Goal: Complete application form

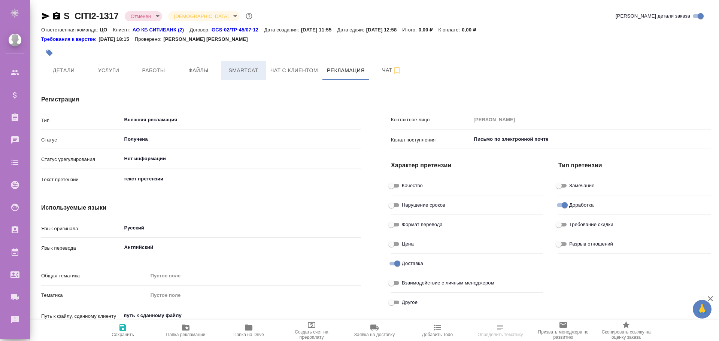
type textarea "x"
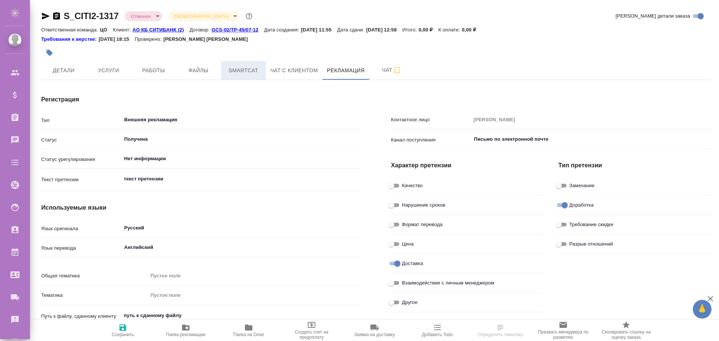
type input "MLV"
type input "EXPRESS TranslateConnector express"
type textarea "x"
type input "[PERSON_NAME]"
type input "Корп.экспресс"
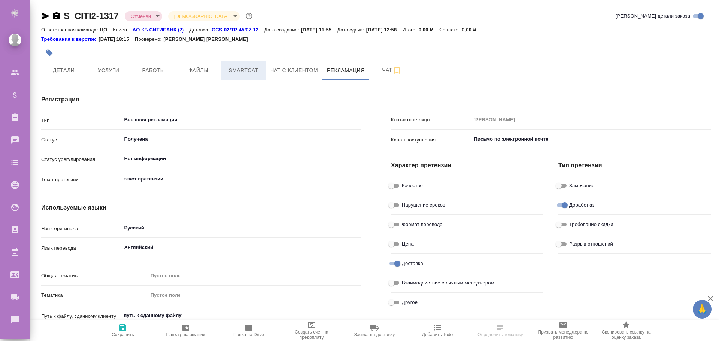
type textarea "x"
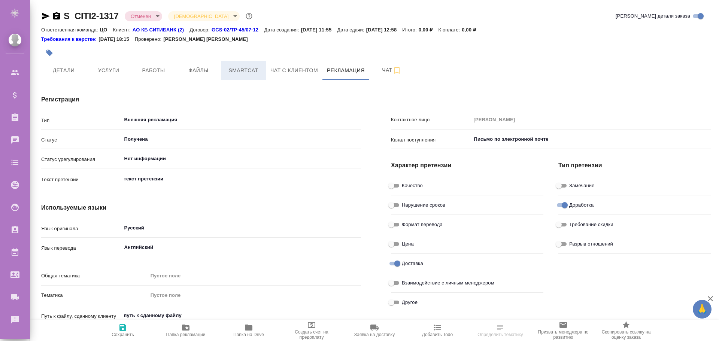
type textarea "x"
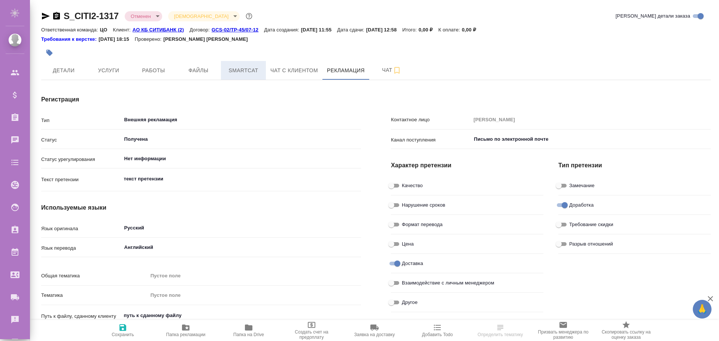
type textarea "x"
type input "[PERSON_NAME]"
type textarea "x"
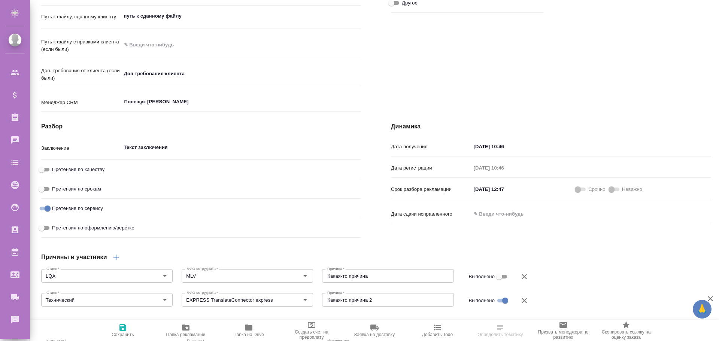
scroll to position [412, 0]
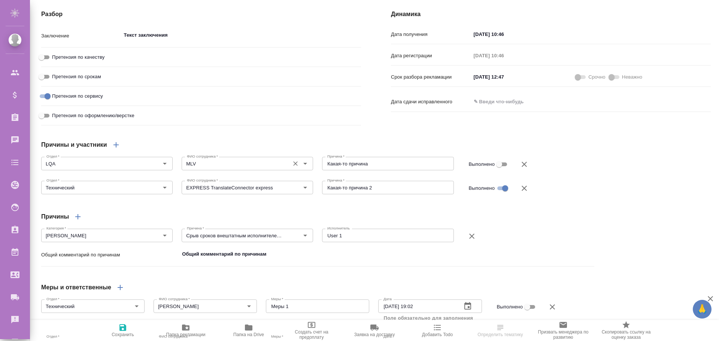
type textarea "x"
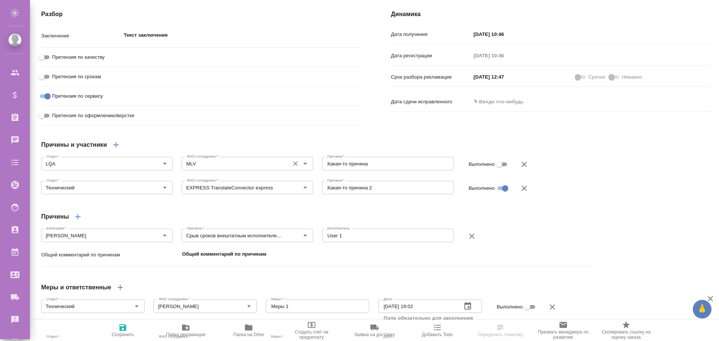
type textarea "x"
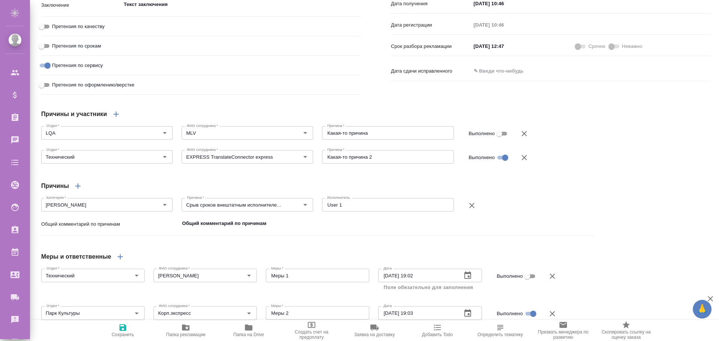
scroll to position [368, 0]
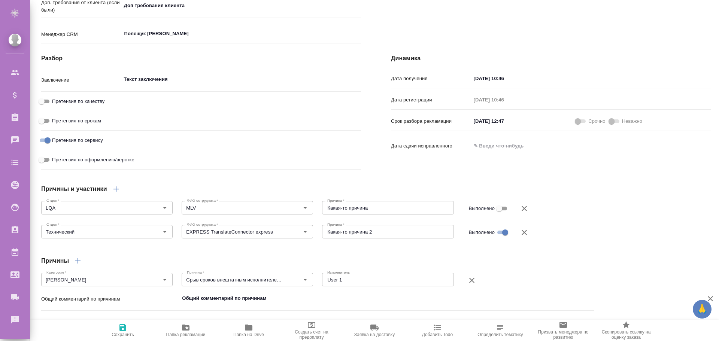
click at [481, 151] on input "text" at bounding box center [504, 146] width 66 height 11
type textarea "x"
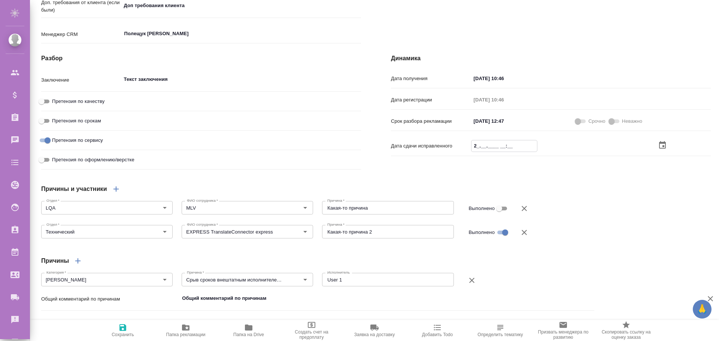
type textarea "x"
type input "2_.__.____ __:__"
type textarea "x"
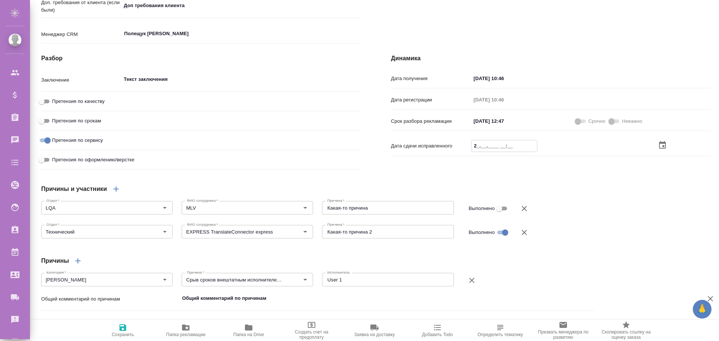
type textarea "x"
type input "29.__.____ __:__"
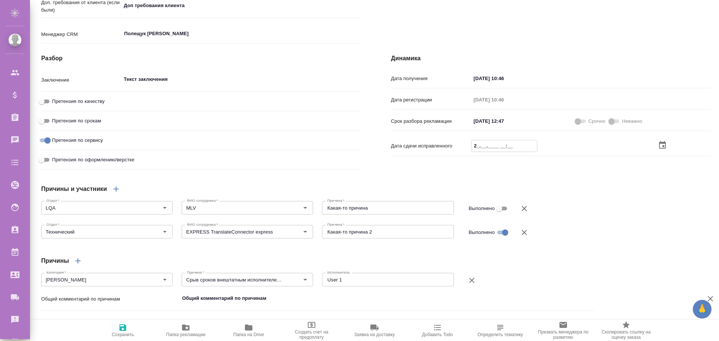
type textarea "x"
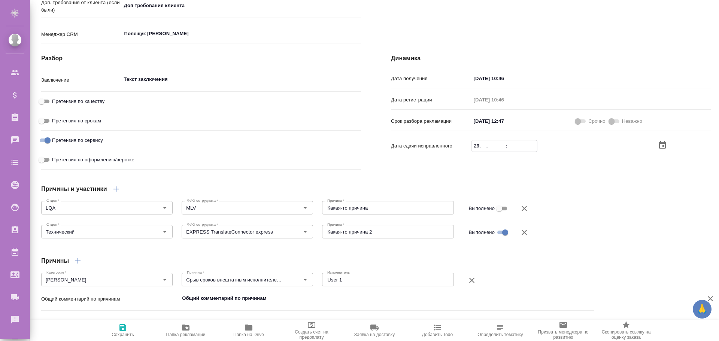
type textarea "x"
type input "29.0_.____ __:__"
type textarea "x"
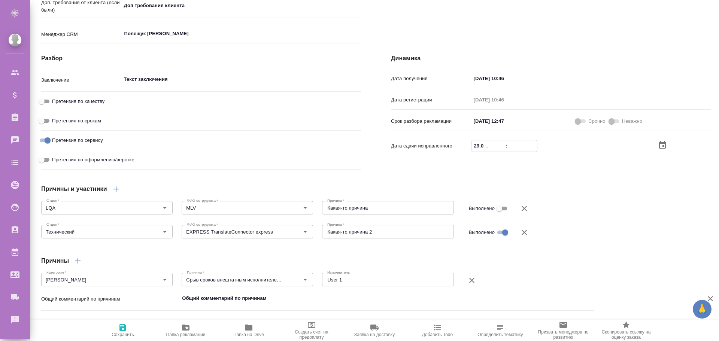
type textarea "x"
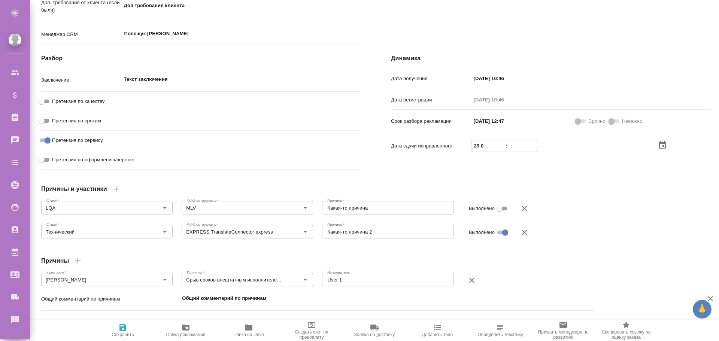
type input "29.02.____ __:__"
type textarea "x"
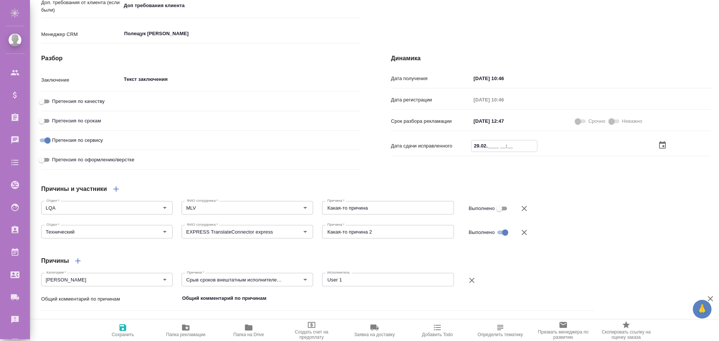
type textarea "x"
type input "29.02.2___ __:__"
type textarea "x"
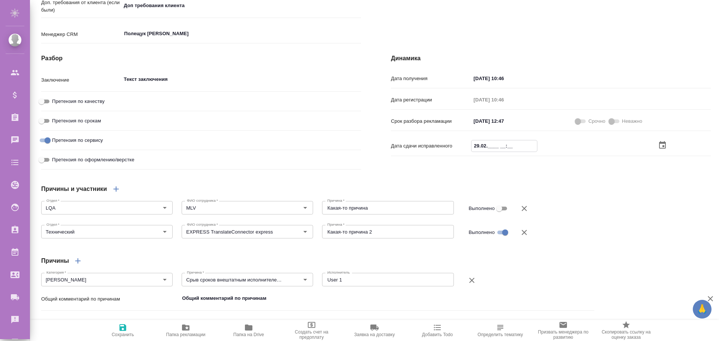
type textarea "x"
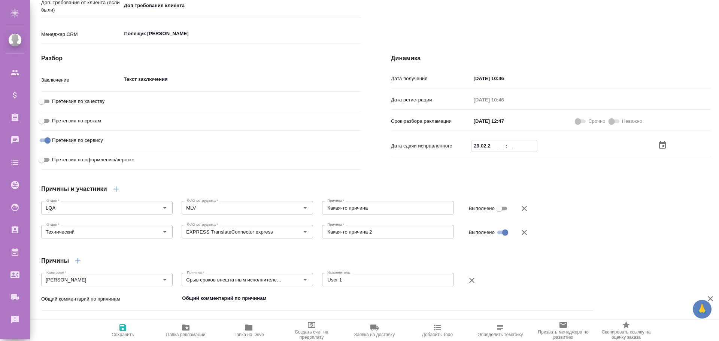
type textarea "x"
type input "29.02.20__ __:__"
type textarea "x"
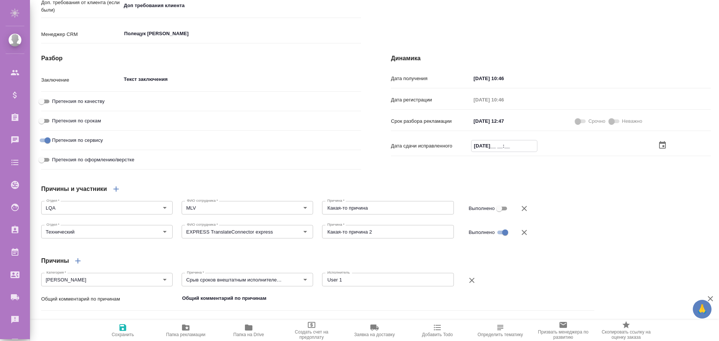
type textarea "x"
type input "29.02.202_ __:__"
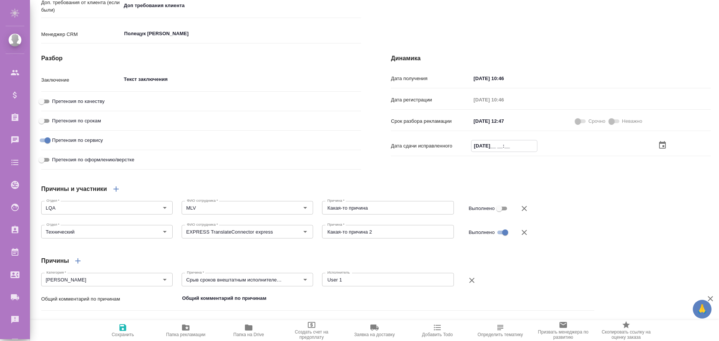
type textarea "x"
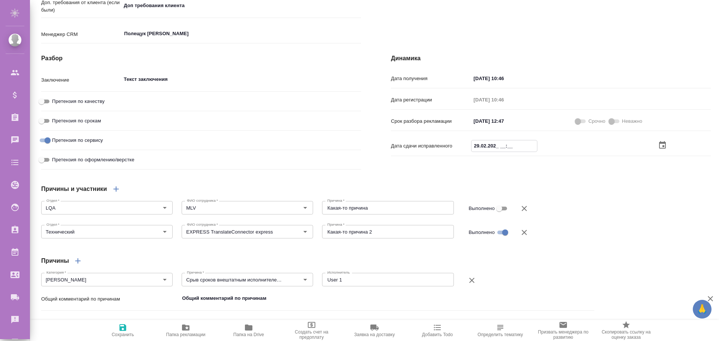
type textarea "x"
type input "29.02.2027 __:__"
type textarea "x"
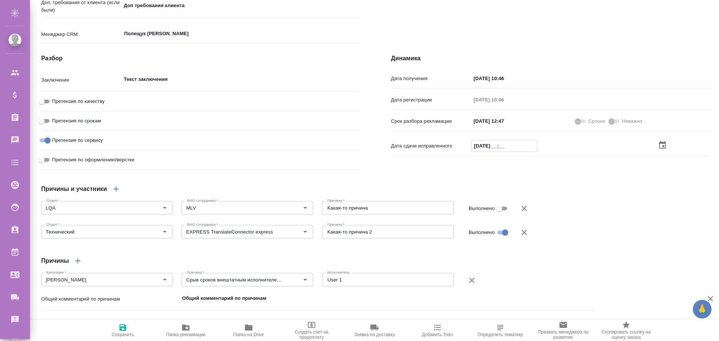
type textarea "x"
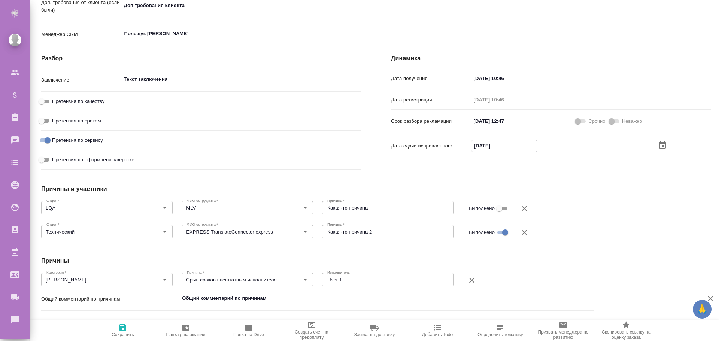
type input "29.02.2027 3_:__"
type textarea "x"
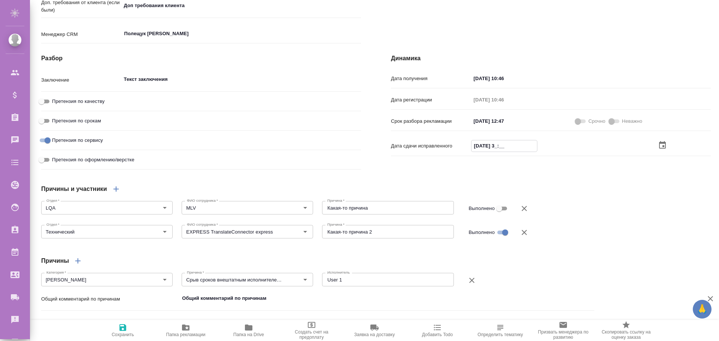
type textarea "x"
type input "29.02.2027 33:__"
type textarea "x"
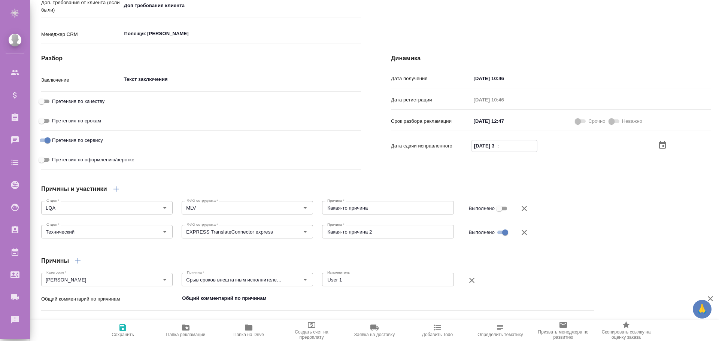
type textarea "x"
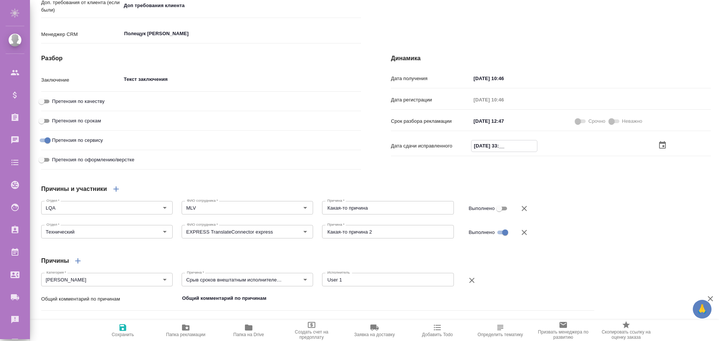
type textarea "x"
type input "29.02.2027 3_:__"
type textarea "x"
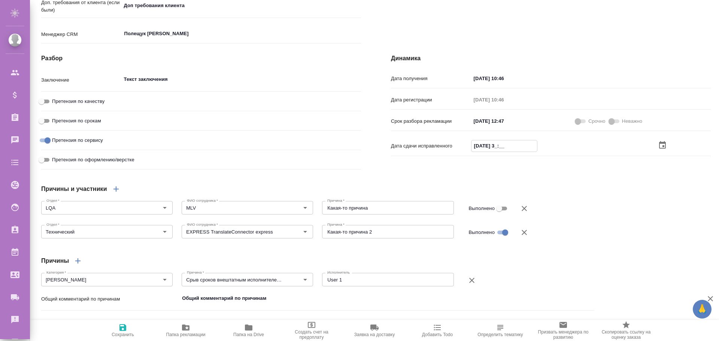
type textarea "x"
type input "29.02.2027 __:__"
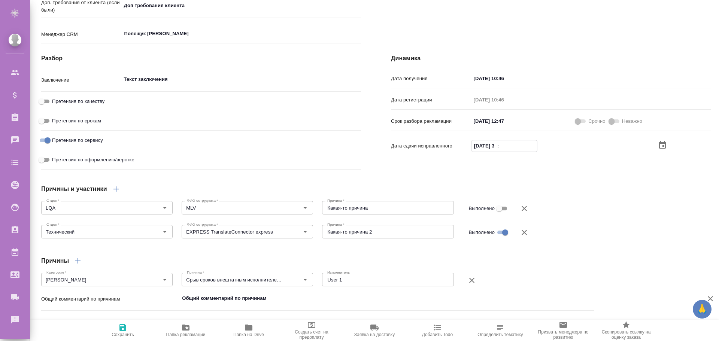
type textarea "x"
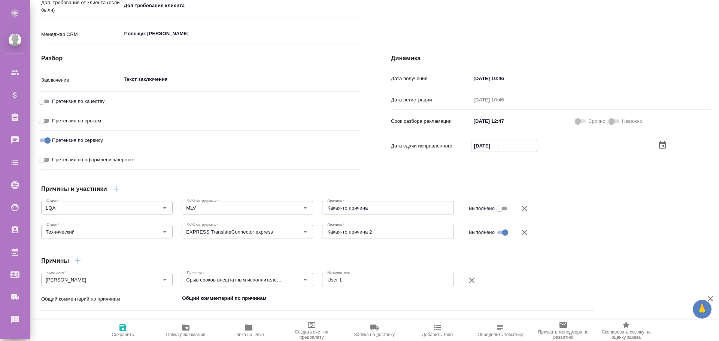
type textarea "x"
type input "29.02.2027 2_:__"
type textarea "x"
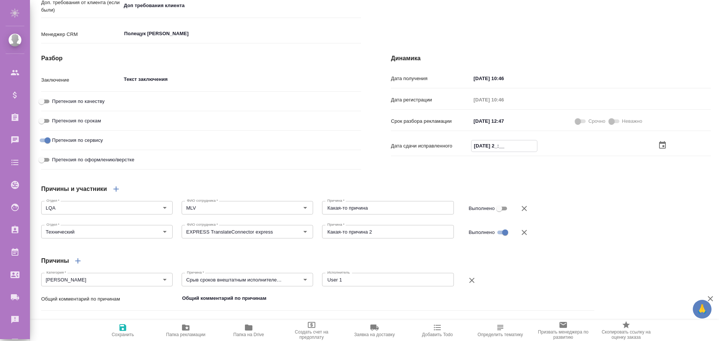
type textarea "x"
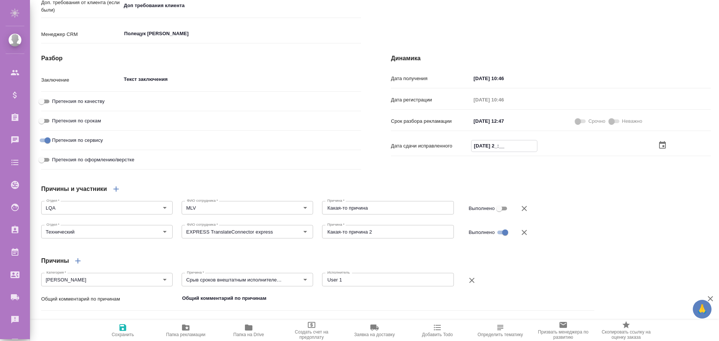
type input "29.02.2027 20:__"
type textarea "x"
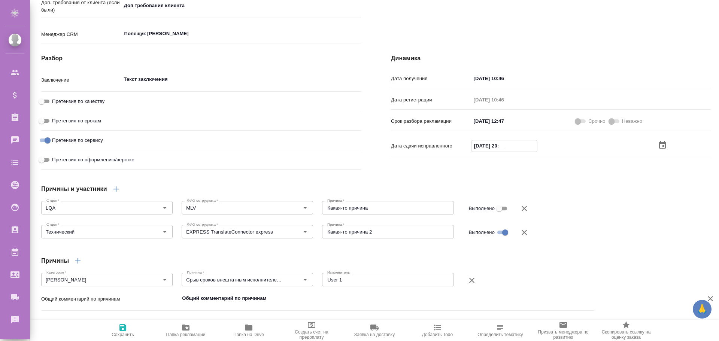
type textarea "x"
type input "29.02.2027 20:0_"
type textarea "x"
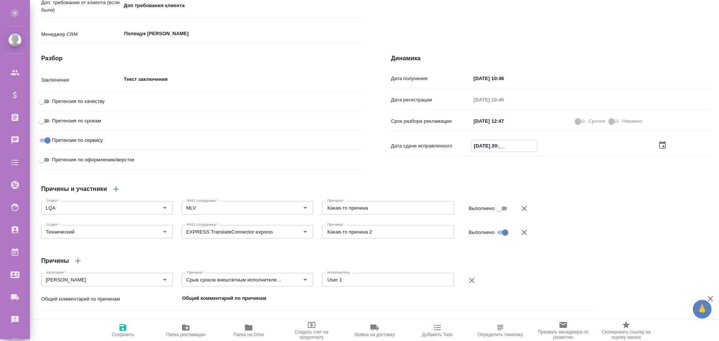
type textarea "x"
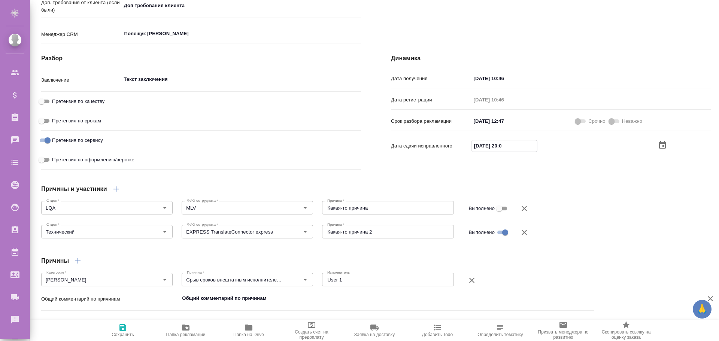
type textarea "x"
type input "29.02.2027 20:00"
type textarea "x"
type input "29.02.2027 20:00"
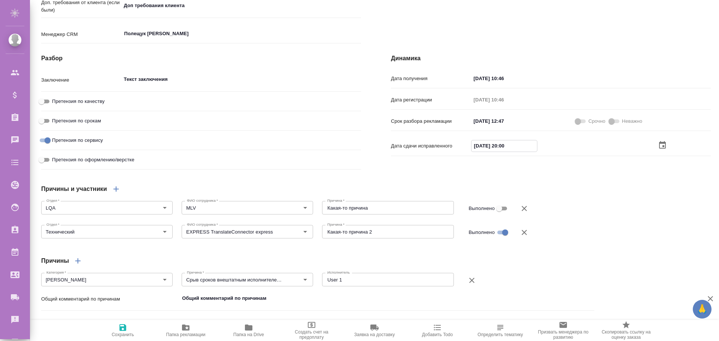
click at [127, 329] on icon "button" at bounding box center [122, 327] width 9 height 9
type textarea "x"
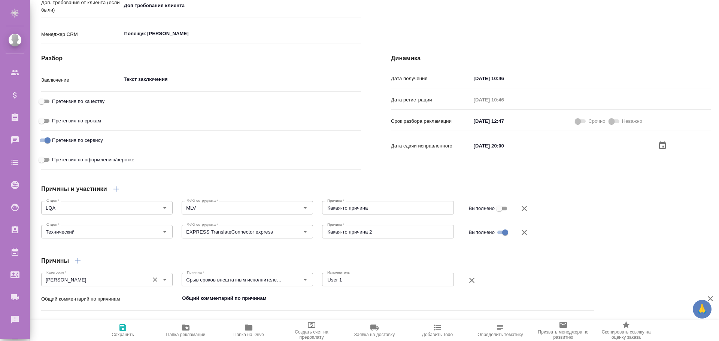
type textarea "x"
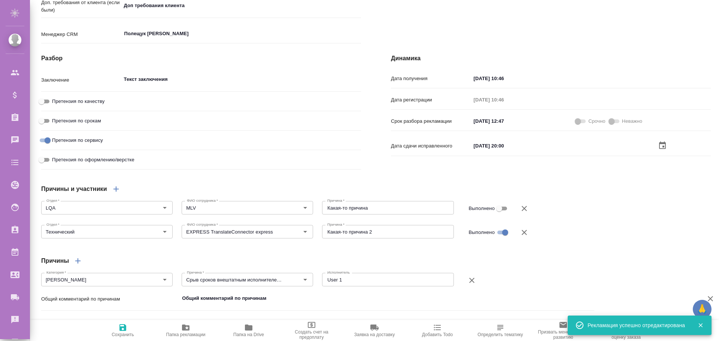
type textarea "x"
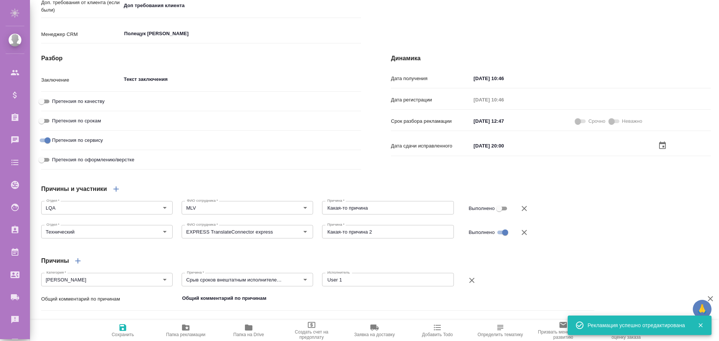
type textarea "x"
click at [489, 151] on input "text" at bounding box center [504, 146] width 66 height 11
click at [496, 190] on div "Причины и участники Отдел   * LQA Отдел * ФИО сотрудника   * MLV ФИО сотрудника…" at bounding box center [317, 296] width 583 height 263
click at [492, 151] on input "text" at bounding box center [504, 146] width 66 height 11
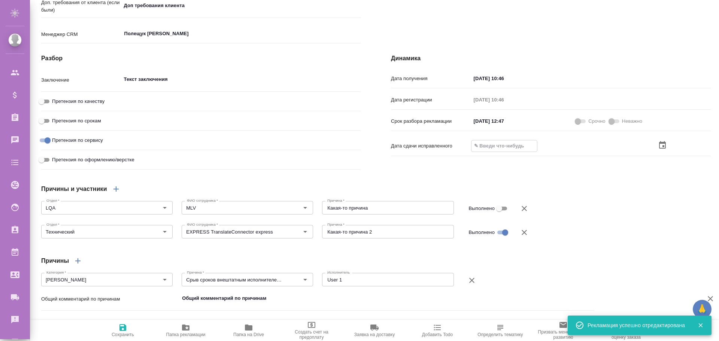
click at [483, 151] on input "text" at bounding box center [505, 146] width 66 height 11
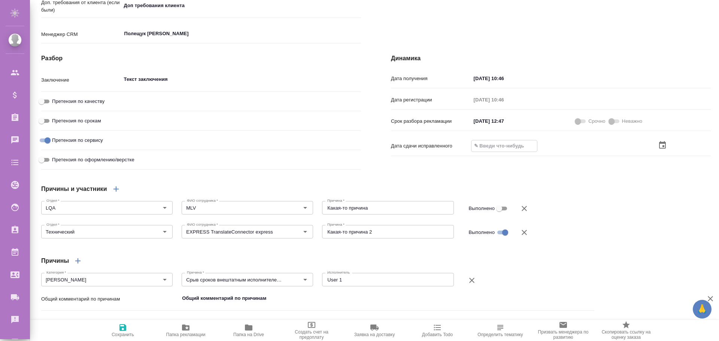
click at [482, 151] on input "text" at bounding box center [505, 146] width 66 height 11
click at [477, 151] on input "text" at bounding box center [505, 146] width 66 height 11
type textarea "x"
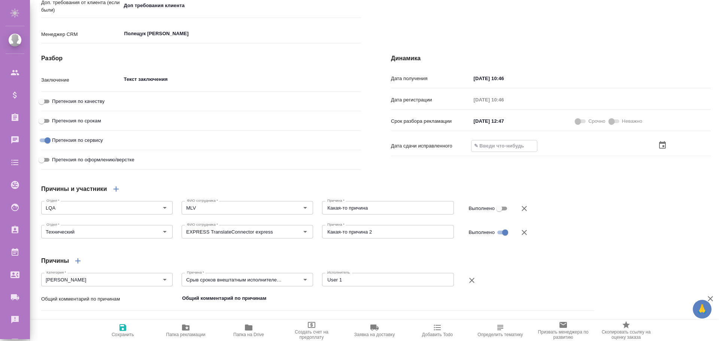
type textarea "x"
type input "2_.__.____ __:__"
type textarea "x"
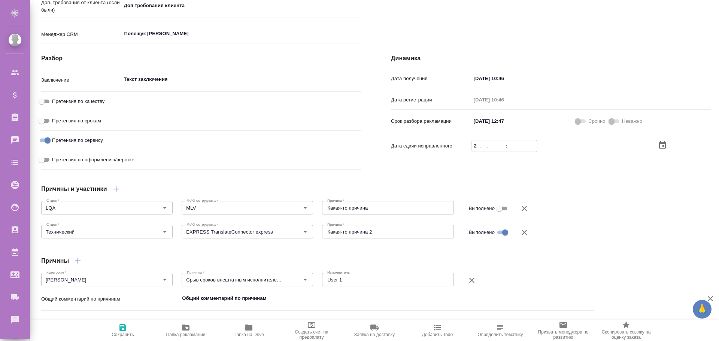
type textarea "x"
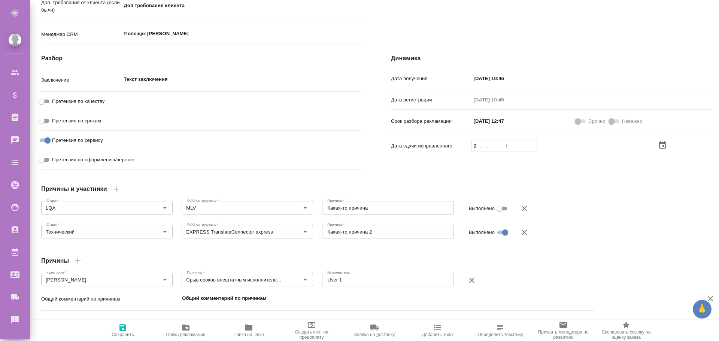
type input "22.__.____ __:__"
type textarea "x"
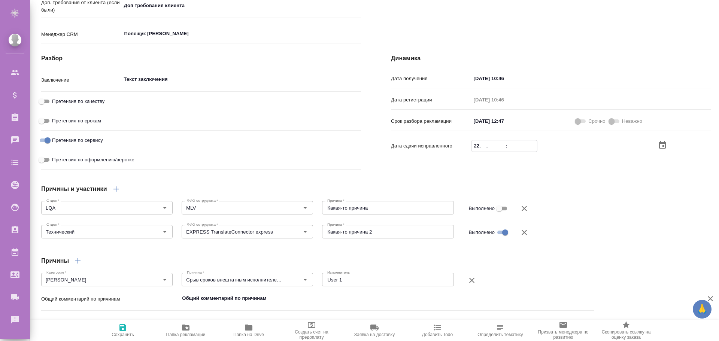
type textarea "x"
type input "22.2_.____ __:__"
type textarea "x"
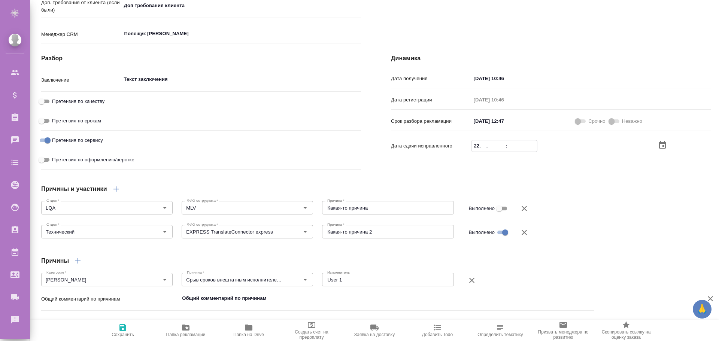
type textarea "x"
drag, startPoint x: 500, startPoint y: 161, endPoint x: 446, endPoint y: 164, distance: 54.1
click at [446, 153] on div "Дата сдачи исправленного 22.12.2025 __:__" at bounding box center [551, 146] width 320 height 13
click at [489, 151] on input "22.12.2025 __:__" at bounding box center [505, 146] width 66 height 11
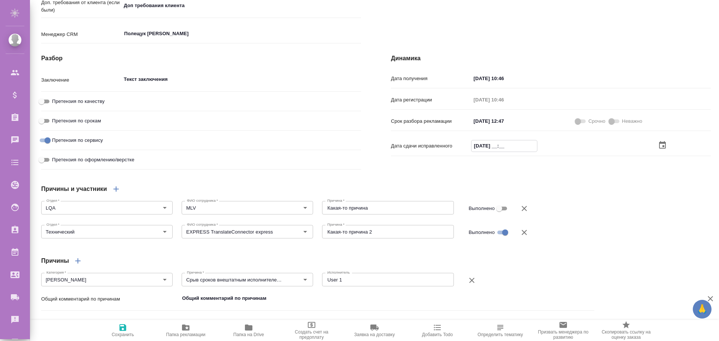
click at [487, 151] on input "22.12.2025 __:__" at bounding box center [505, 146] width 66 height 11
click at [480, 151] on input "22.12.2025 __:__" at bounding box center [505, 146] width 66 height 11
click at [503, 151] on input "22.12.2025 __:__" at bounding box center [505, 146] width 66 height 11
click at [123, 331] on icon "button" at bounding box center [123, 327] width 7 height 7
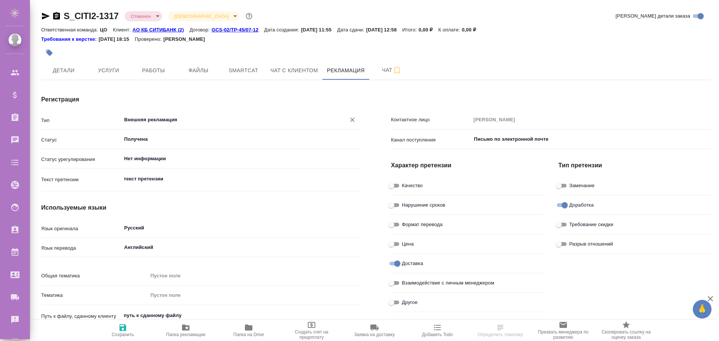
type textarea "x"
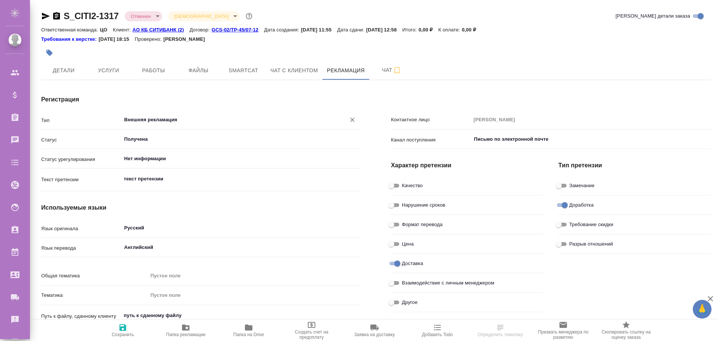
type textarea "x"
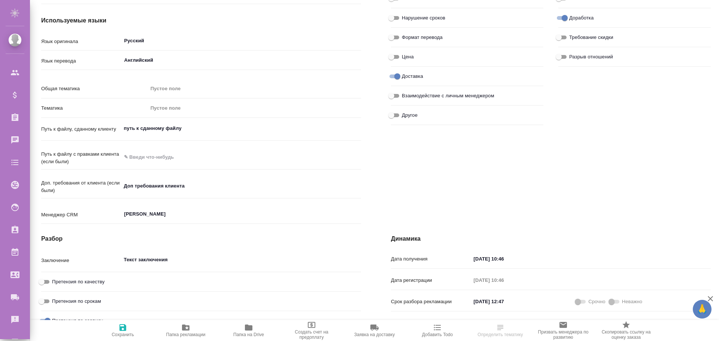
type textarea "x"
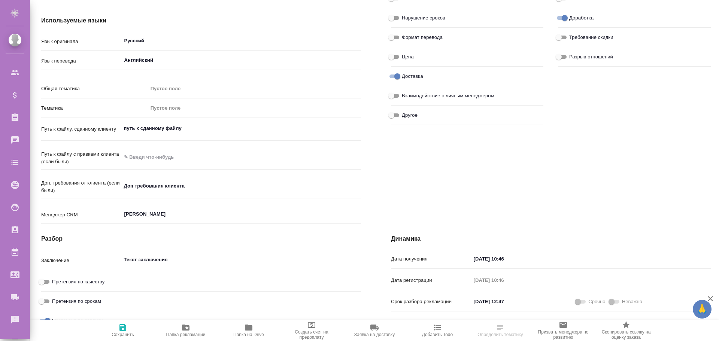
type textarea "x"
